Goal: Task Accomplishment & Management: Use online tool/utility

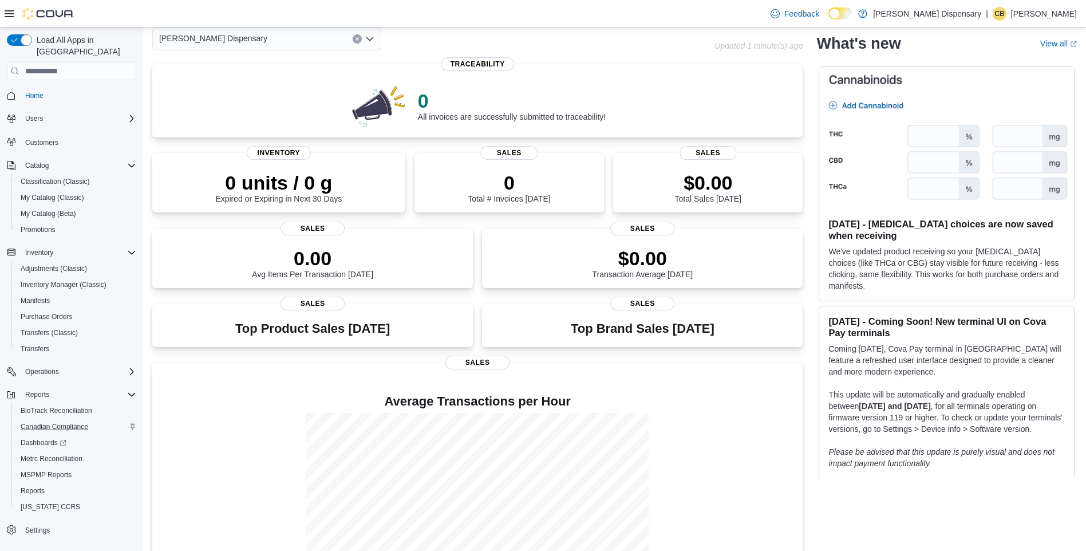
scroll to position [109, 0]
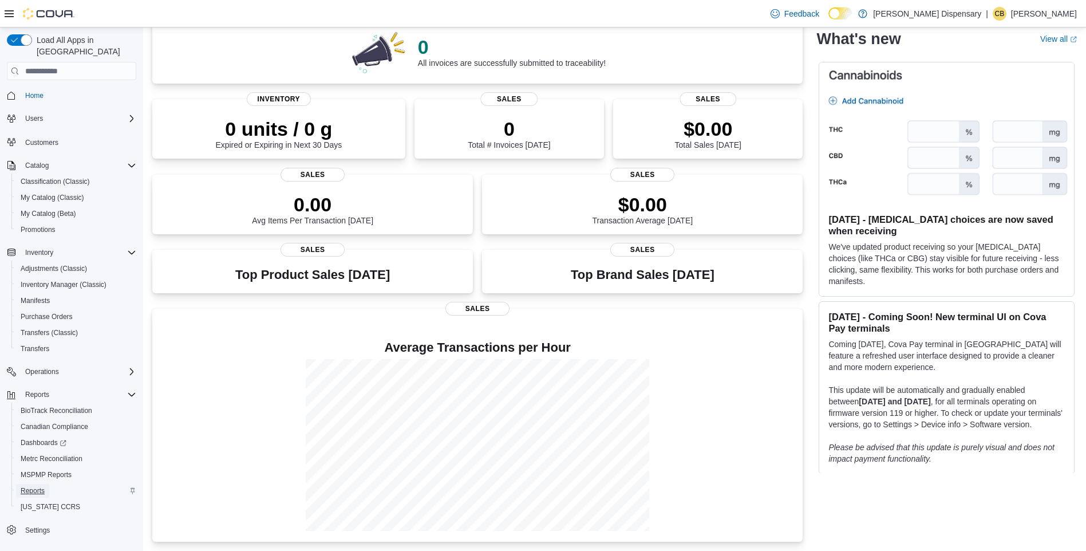
click at [32, 486] on span "Reports" at bounding box center [33, 490] width 24 height 9
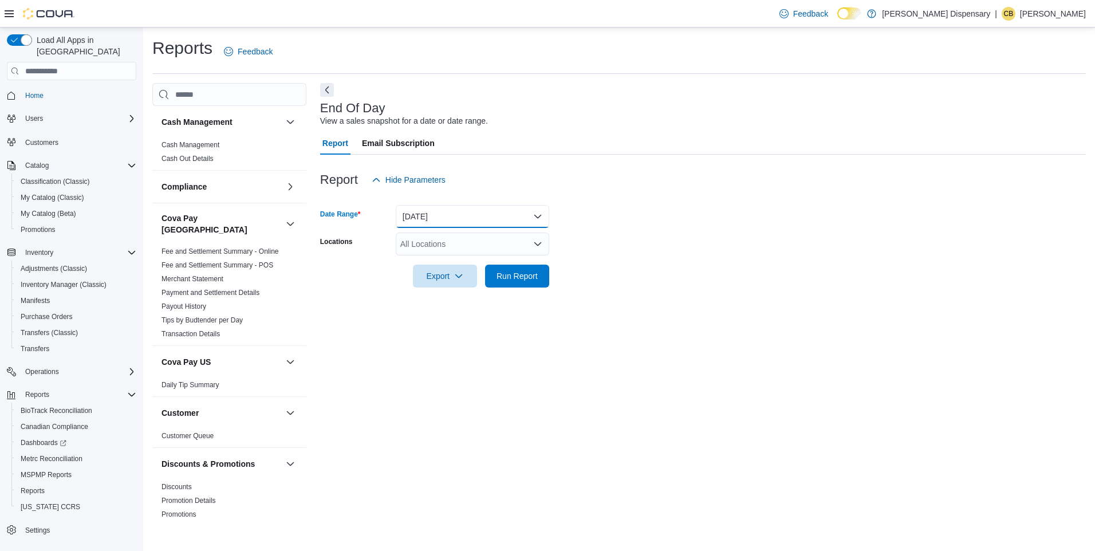
click at [535, 215] on button "[DATE]" at bounding box center [472, 216] width 153 height 23
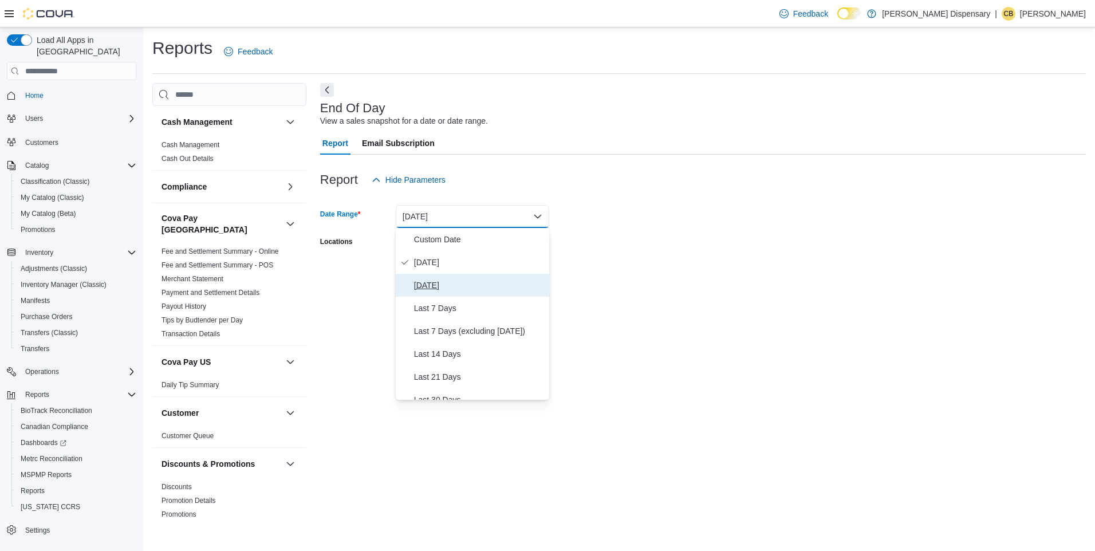
click at [433, 284] on span "[DATE]" at bounding box center [479, 285] width 131 height 14
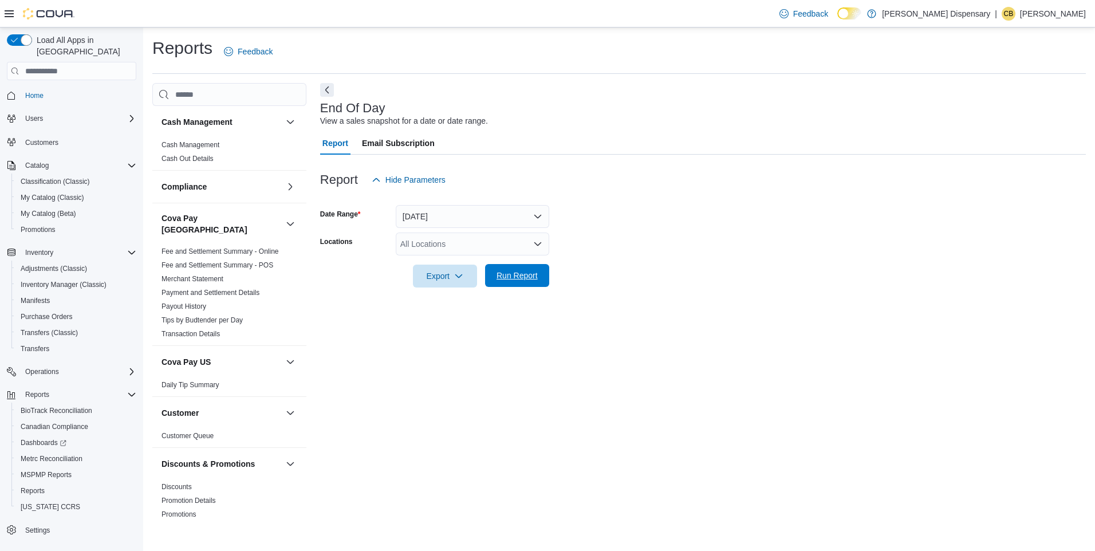
click at [520, 275] on span "Run Report" at bounding box center [516, 275] width 41 height 11
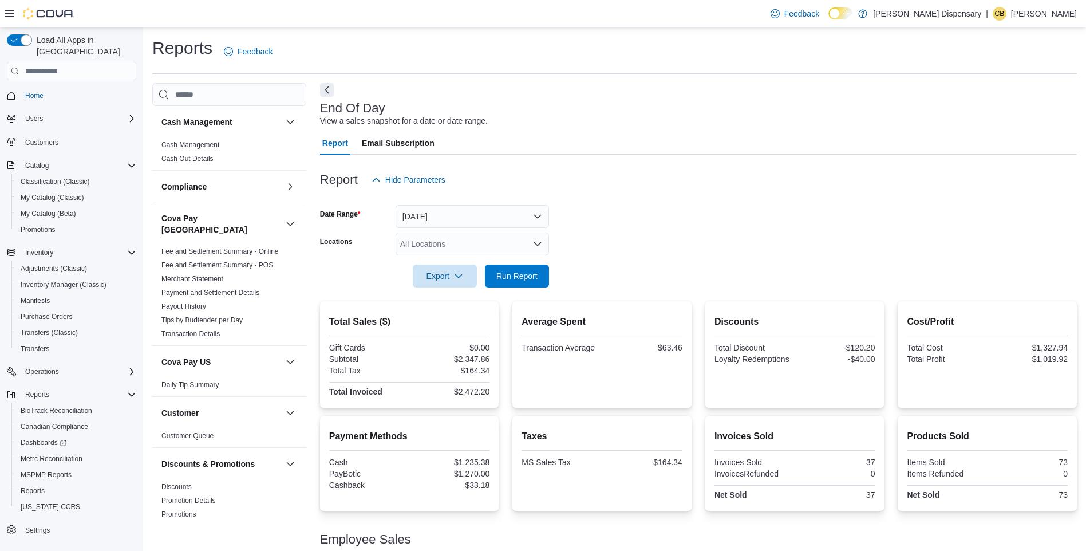
click at [1005, 14] on span "CB" at bounding box center [1000, 14] width 10 height 14
click at [996, 112] on span "Sign Out" at bounding box center [1003, 112] width 31 height 11
